Goal: Register for event/course

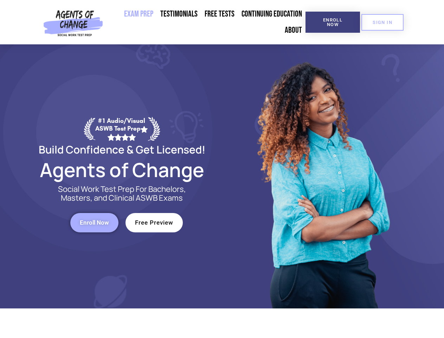
click at [222, 169] on div at bounding box center [322, 176] width 201 height 264
click at [333, 22] on span "Enroll Now" at bounding box center [333, 22] width 32 height 9
click at [383, 22] on span "SIGN IN" at bounding box center [383, 22] width 20 height 5
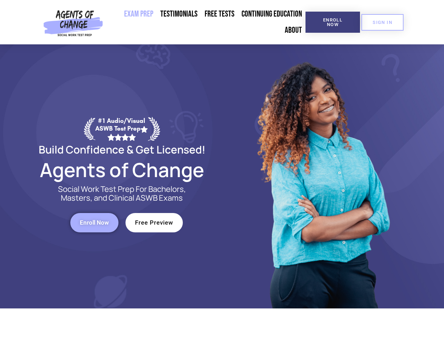
click at [94, 222] on span "Enroll Now" at bounding box center [94, 223] width 29 height 6
click at [154, 222] on span "Free Preview" at bounding box center [154, 223] width 38 height 6
